Goal: Transaction & Acquisition: Purchase product/service

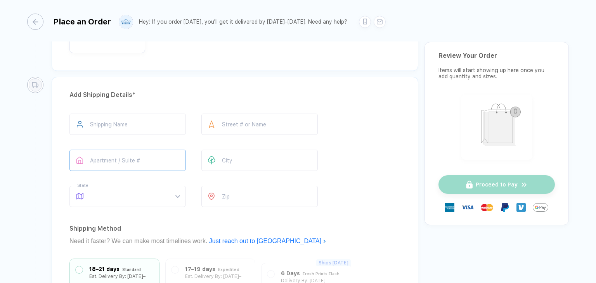
scroll to position [465, 0]
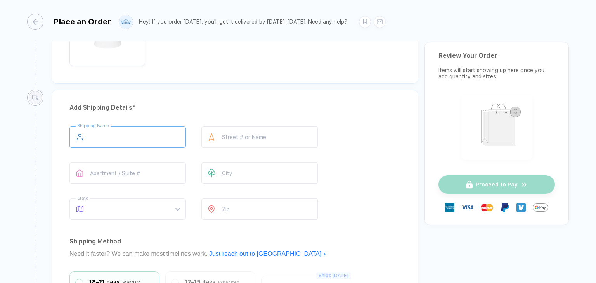
click at [126, 139] on input "text" at bounding box center [127, 136] width 116 height 21
click at [260, 136] on input "text" at bounding box center [259, 136] width 116 height 21
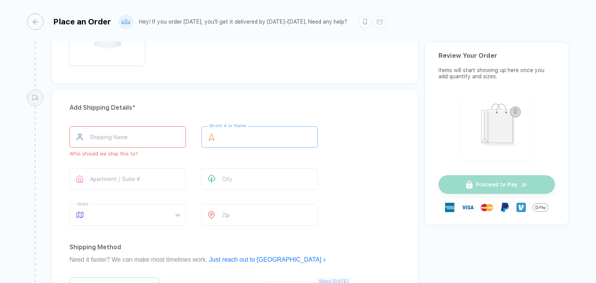
type input "**********"
type input "*****"
type input "**"
type input "*****"
click at [90, 187] on div "MA" at bounding box center [124, 189] width 95 height 9
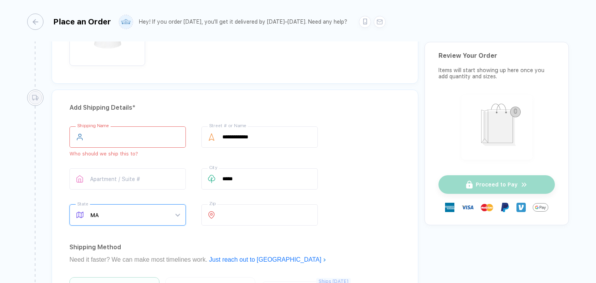
click at [118, 134] on input "text" at bounding box center [127, 136] width 116 height 21
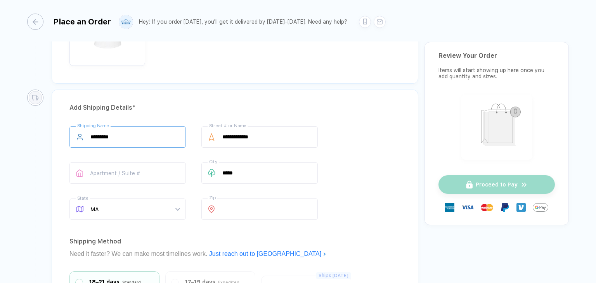
type input "*********"
click at [365, 142] on div "**********" at bounding box center [234, 174] width 331 height 97
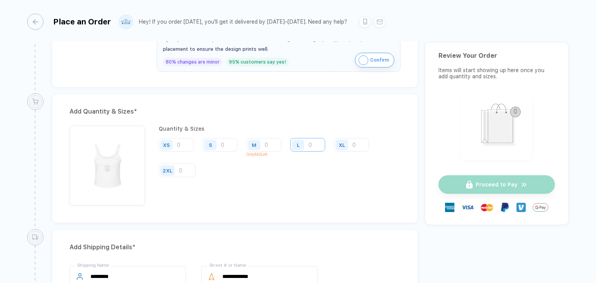
scroll to position [310, 0]
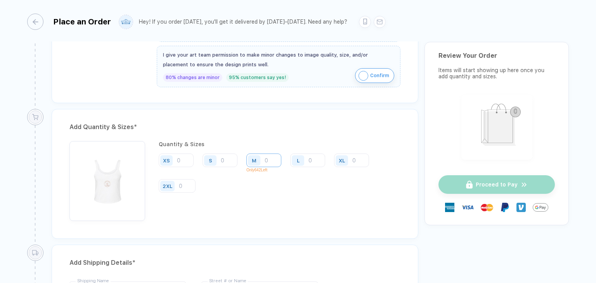
click at [277, 157] on input "number" at bounding box center [263, 161] width 35 height 14
type input "5"
click at [318, 195] on div "Quantity & Sizes XS S M 5 Only 642 Left L XL 2XL Qty: 5 Per Item: $0.00 Item To…" at bounding box center [280, 181] width 242 height 80
click at [360, 73] on img "button" at bounding box center [363, 76] width 10 height 10
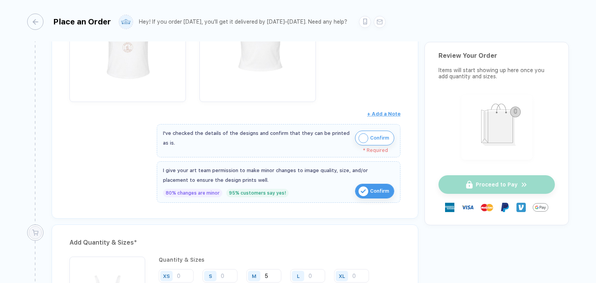
scroll to position [194, 0]
click at [366, 140] on img "button" at bounding box center [363, 139] width 10 height 10
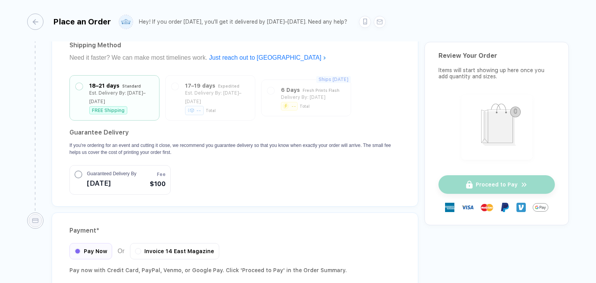
scroll to position [532, 0]
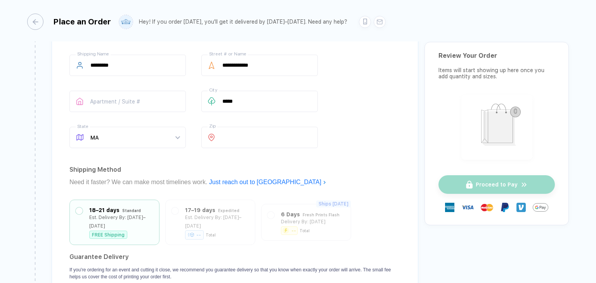
click at [467, 189] on div "Proceed to Pay" at bounding box center [496, 184] width 116 height 19
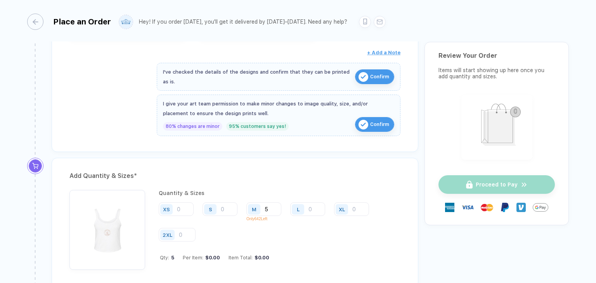
scroll to position [260, 0]
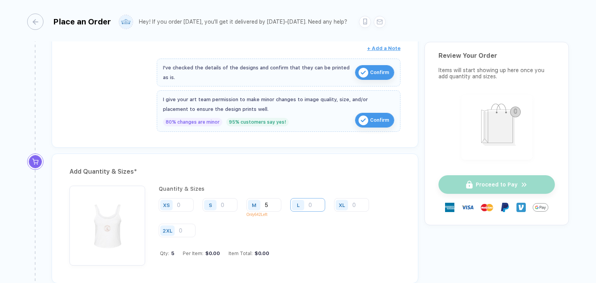
click at [309, 205] on input "number" at bounding box center [307, 205] width 35 height 14
type input "1"
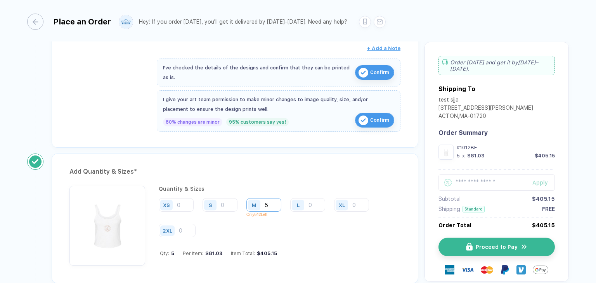
click at [274, 204] on input "5" at bounding box center [263, 205] width 35 height 14
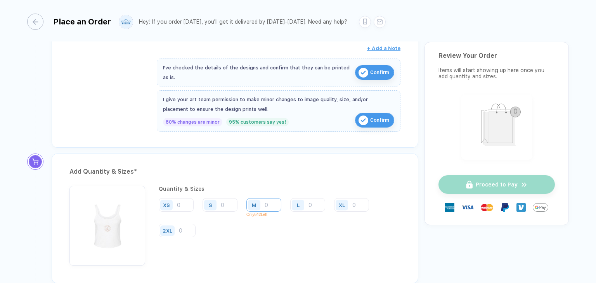
type input "5"
click at [345, 251] on div "Qty: 5 Per Item: $0.00 Item Total: $405.15" at bounding box center [280, 253] width 240 height 6
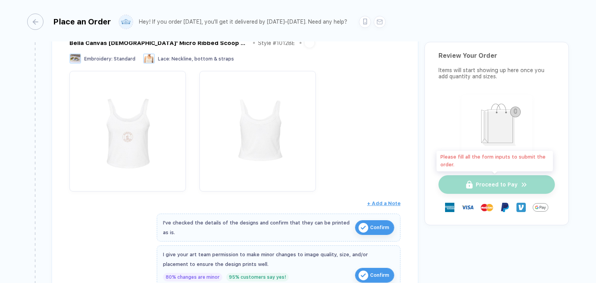
scroll to position [221, 0]
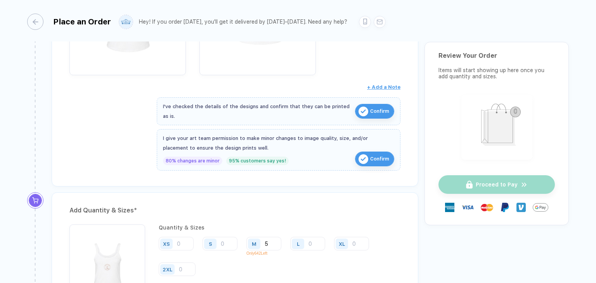
click at [307, 238] on div "L" at bounding box center [299, 244] width 18 height 14
click at [316, 242] on input "number" at bounding box center [307, 244] width 35 height 14
type input "4"
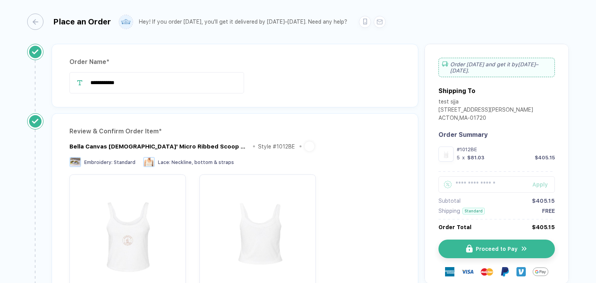
scroll to position [0, 0]
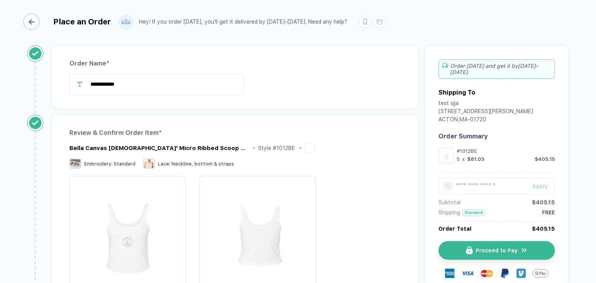
click at [25, 20] on div "button" at bounding box center [31, 22] width 16 height 16
